Goal: Transaction & Acquisition: Purchase product/service

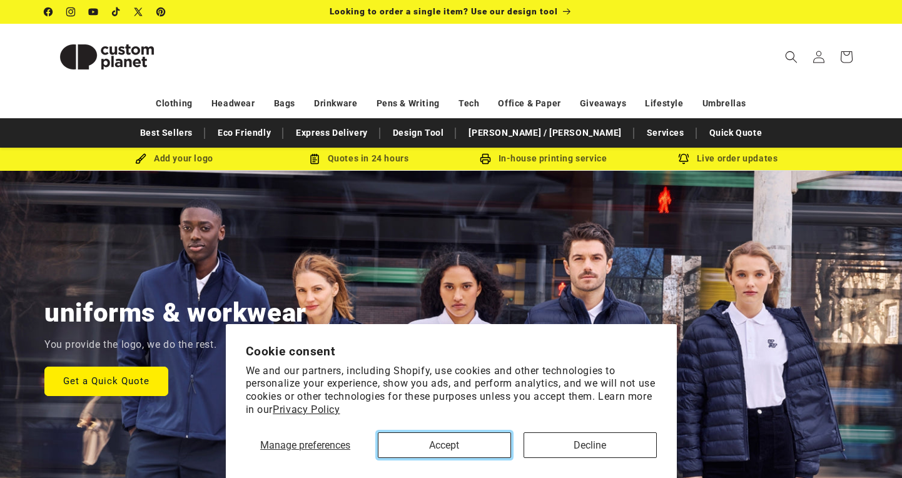
click at [484, 452] on button "Accept" at bounding box center [444, 445] width 133 height 26
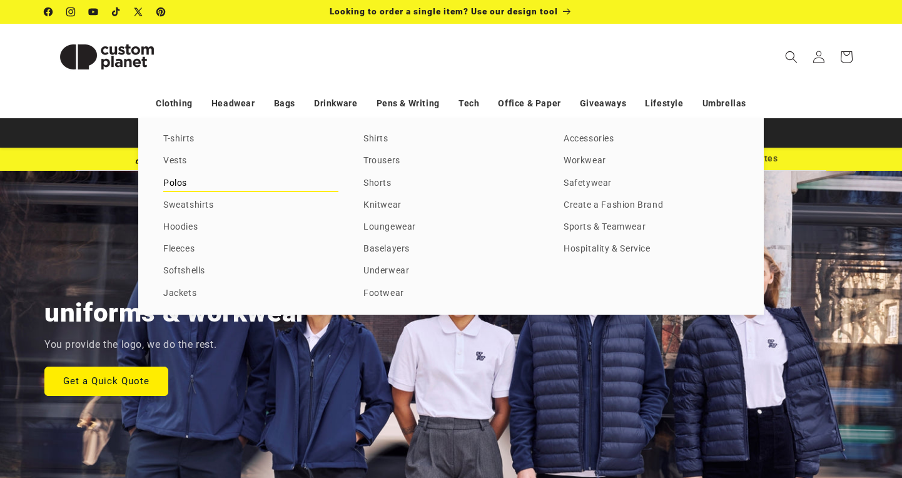
click at [183, 185] on link "Polos" at bounding box center [250, 183] width 175 height 17
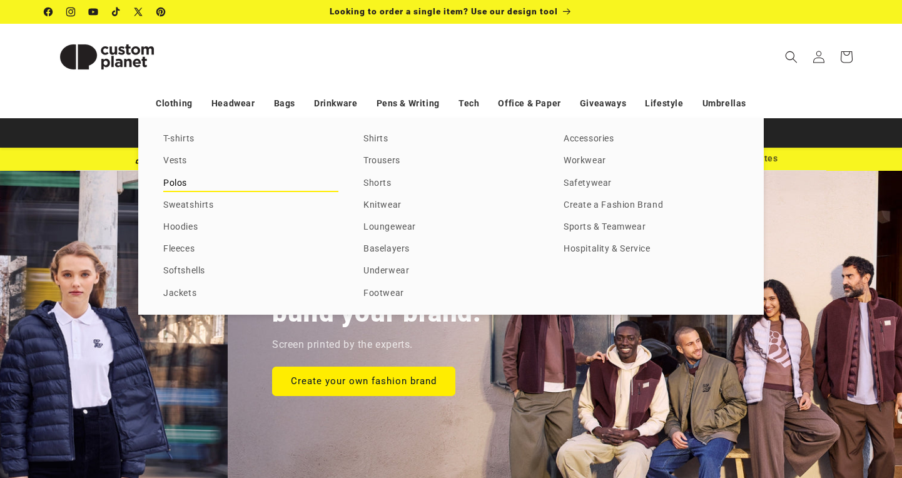
scroll to position [0, 766]
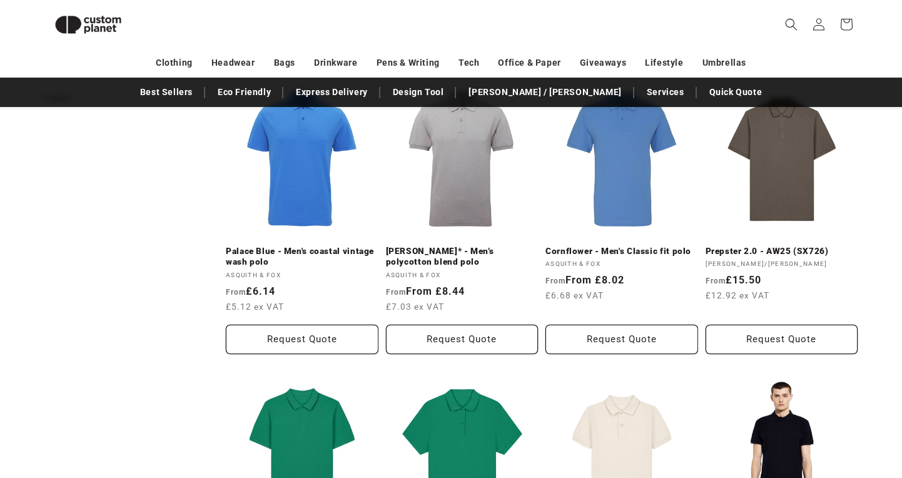
scroll to position [179, 0]
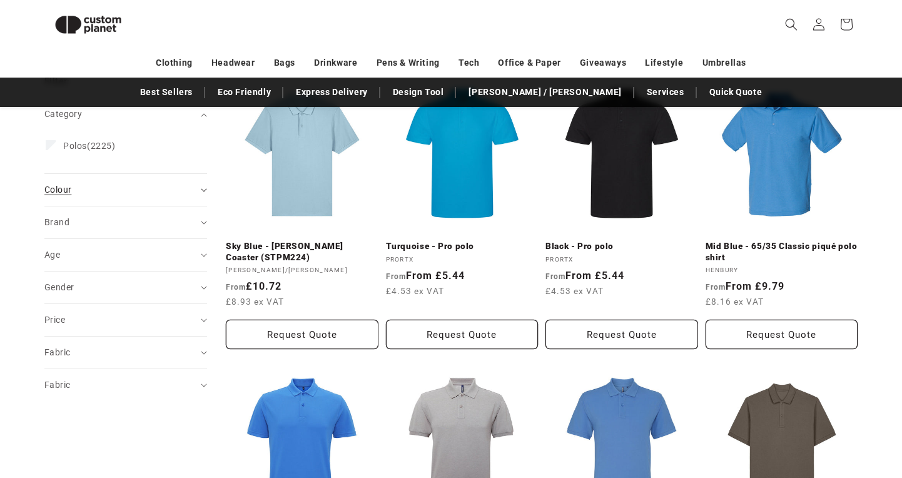
click at [116, 188] on div "Colour (0)" at bounding box center [120, 189] width 152 height 13
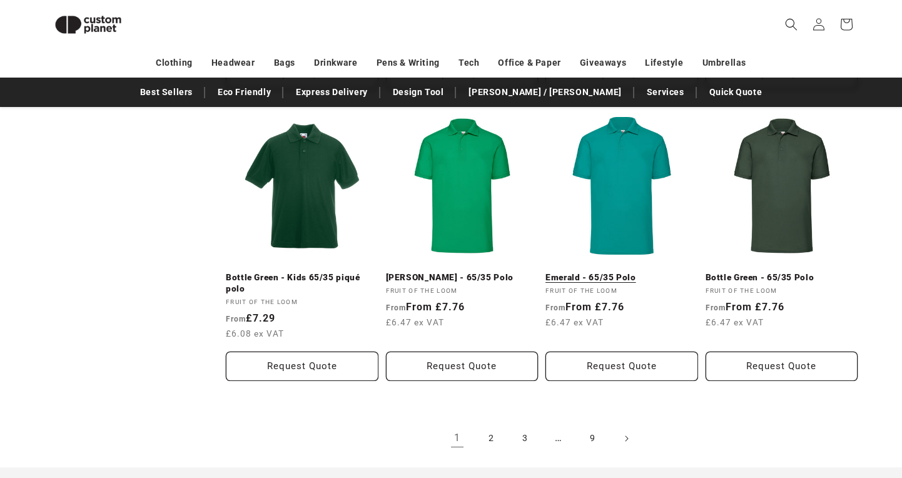
scroll to position [1326, 0]
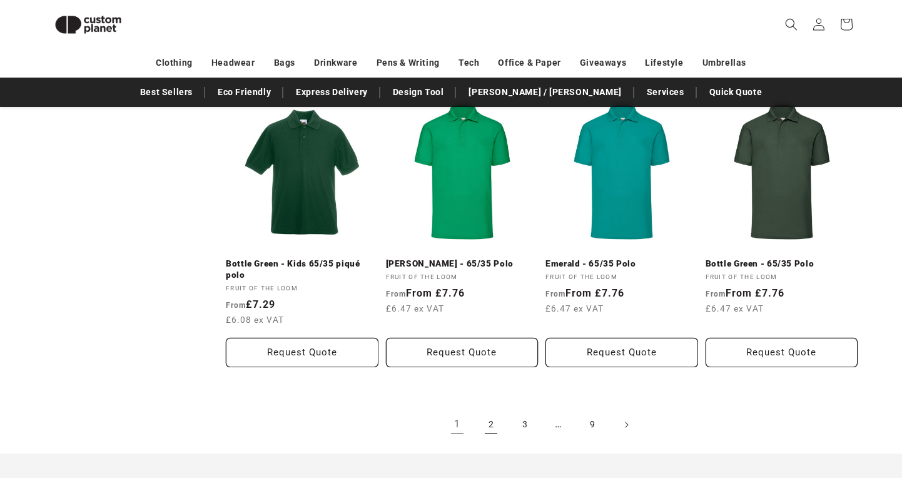
click at [494, 427] on link "2" at bounding box center [491, 425] width 28 height 28
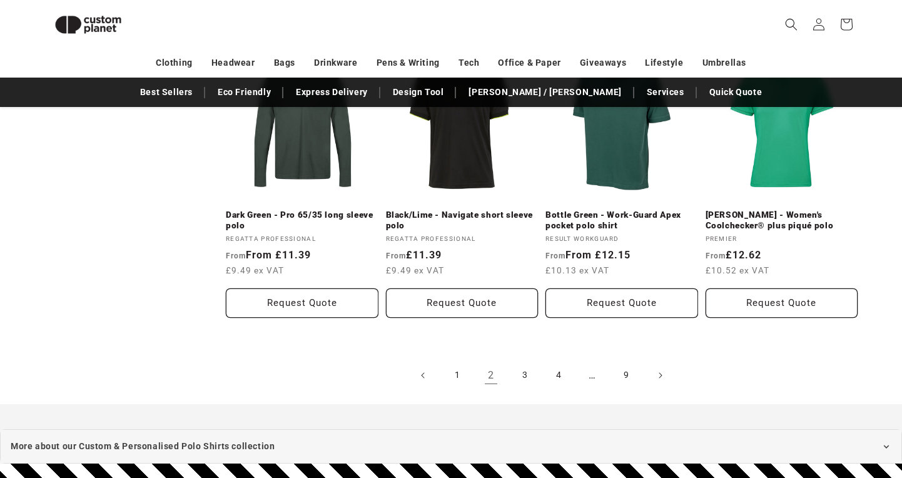
scroll to position [1363, 0]
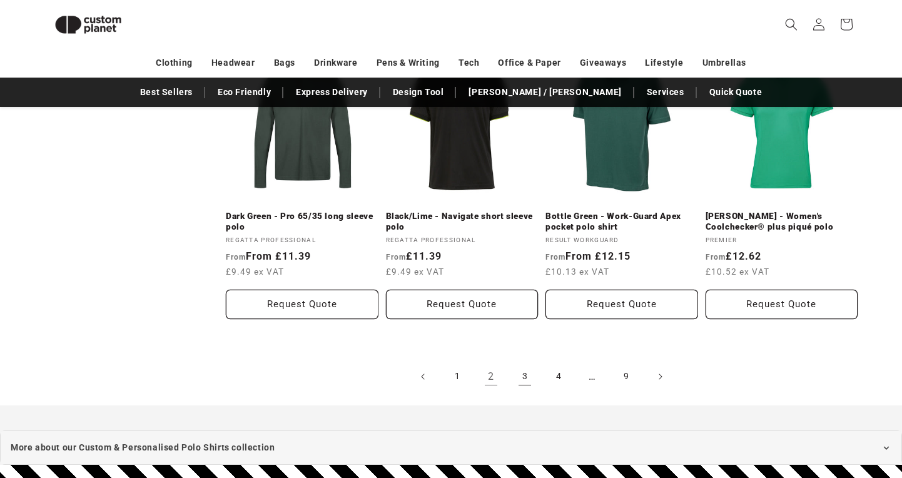
click at [531, 379] on link "3" at bounding box center [525, 377] width 28 height 28
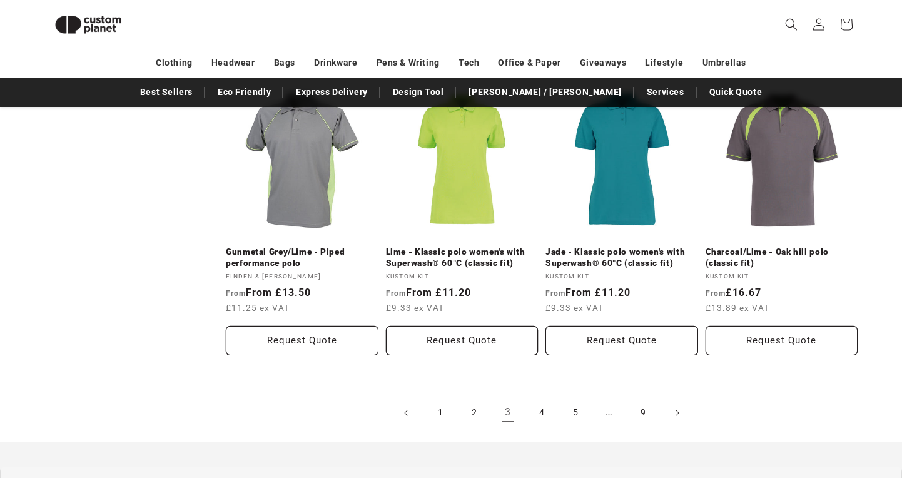
scroll to position [1345, 0]
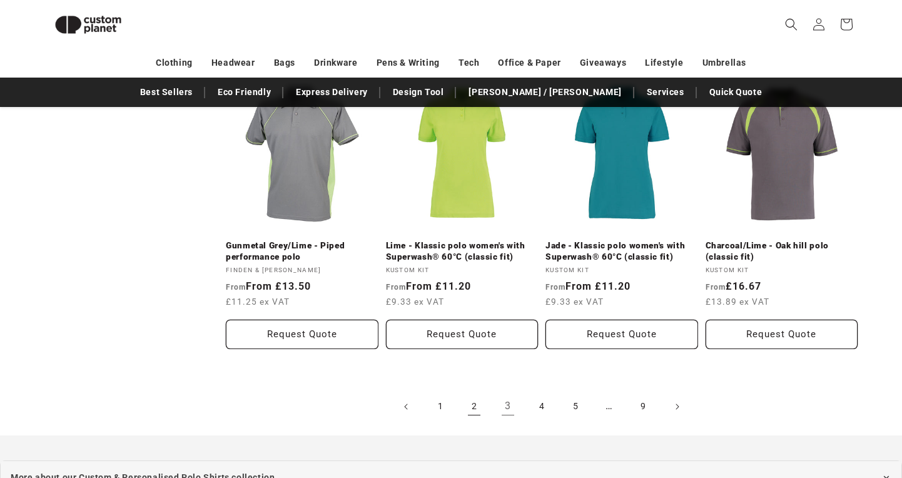
click at [476, 415] on link "2" at bounding box center [475, 407] width 28 height 28
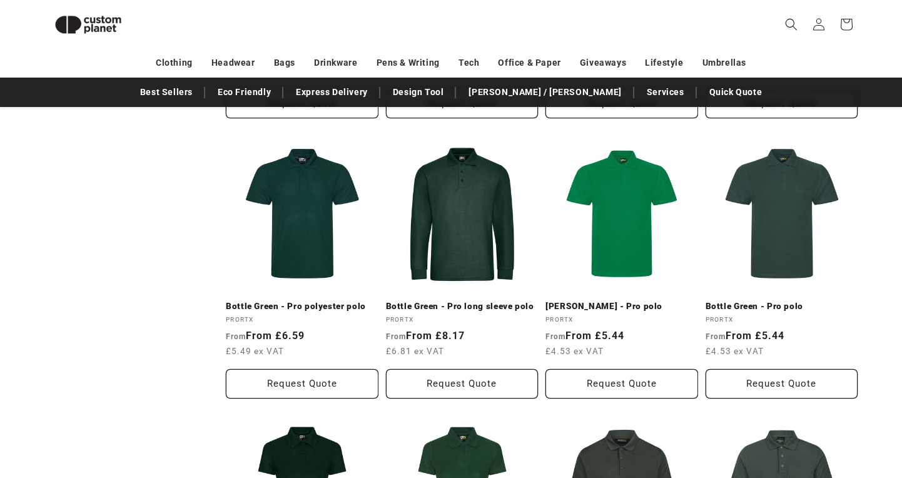
scroll to position [695, 0]
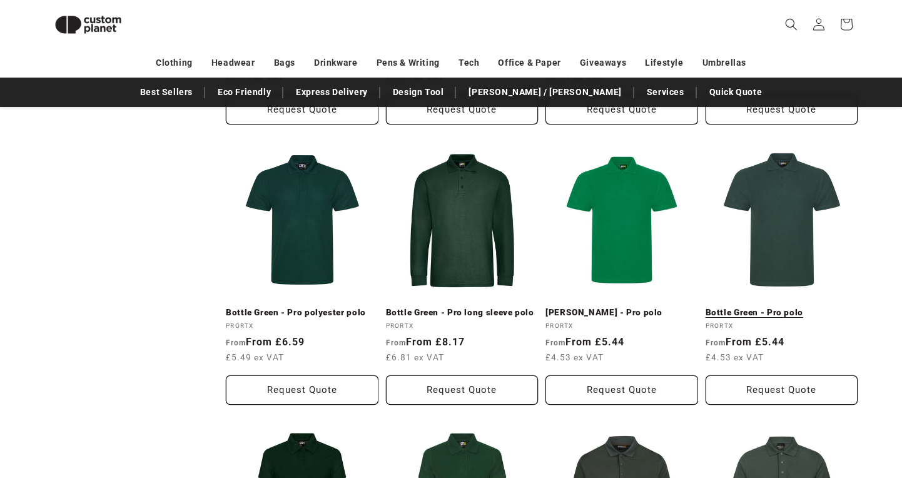
click at [788, 307] on link "Bottle Green - Pro polo" at bounding box center [782, 312] width 153 height 11
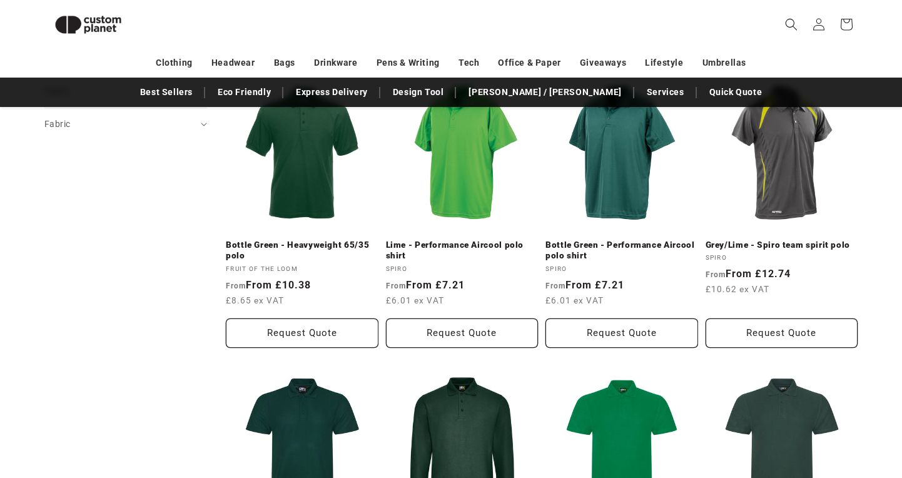
scroll to position [467, 0]
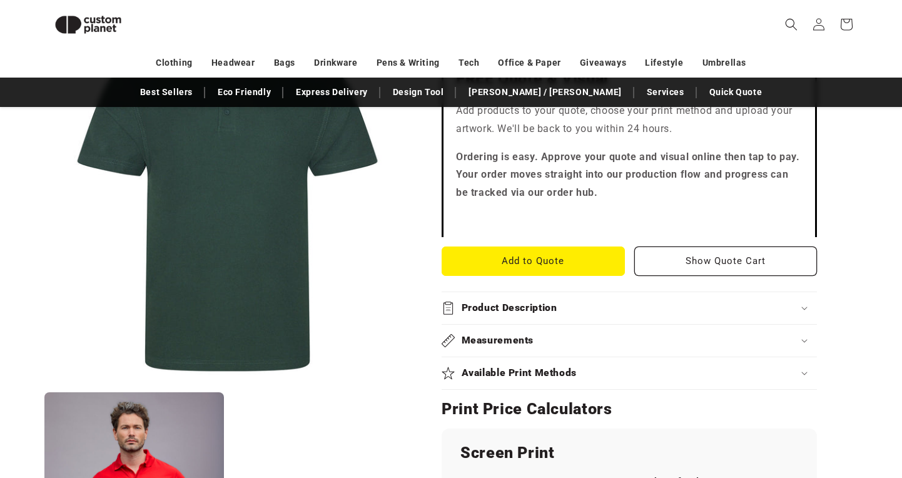
scroll to position [285, 0]
